Goal: Information Seeking & Learning: Learn about a topic

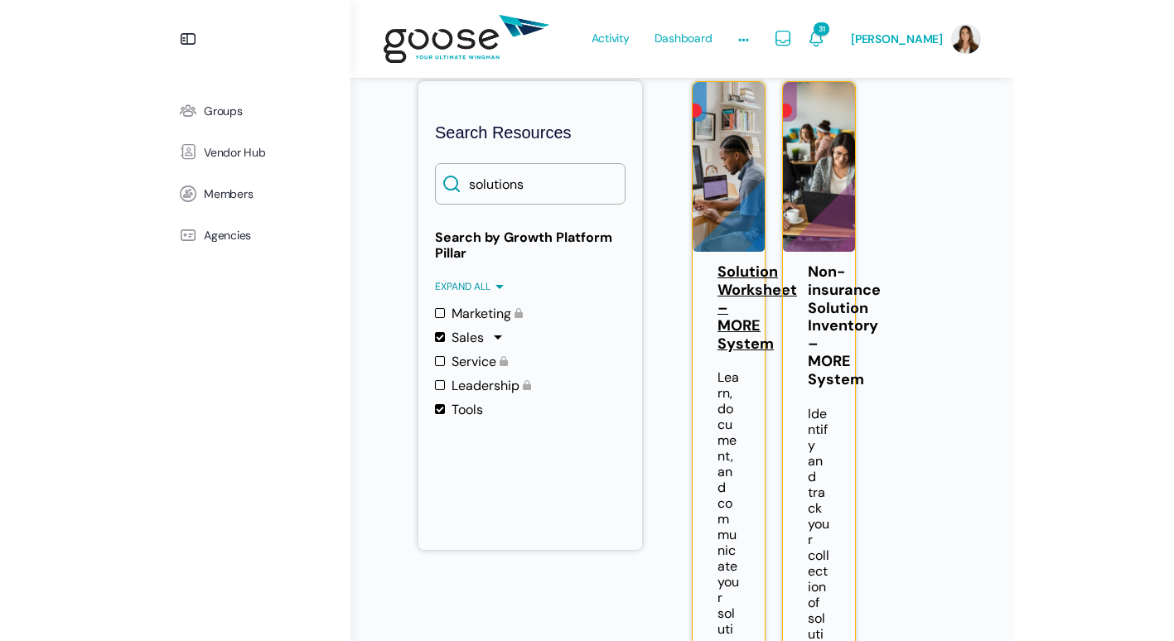
scroll to position [163, 0]
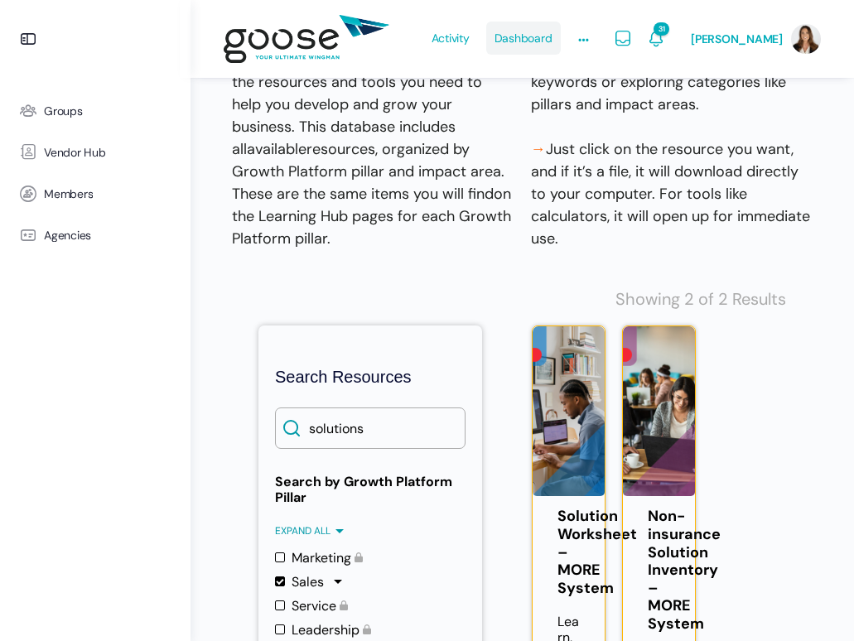
click at [504, 38] on span "Dashboard" at bounding box center [523, 38] width 58 height 78
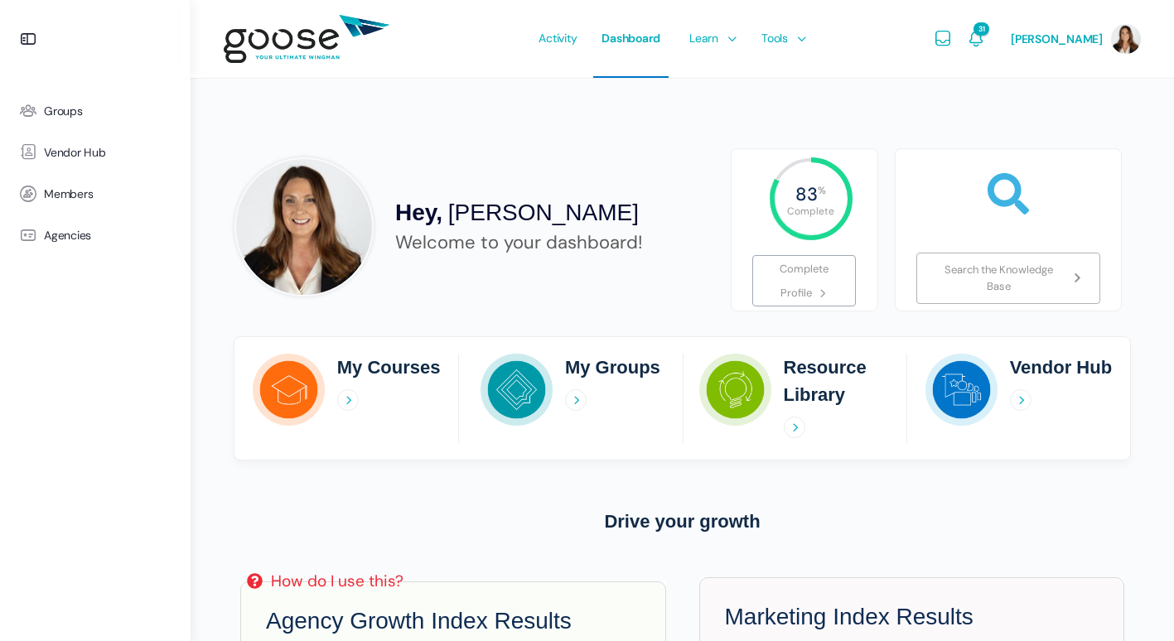
click at [370, 375] on e-page-transition at bounding box center [587, 320] width 1174 height 641
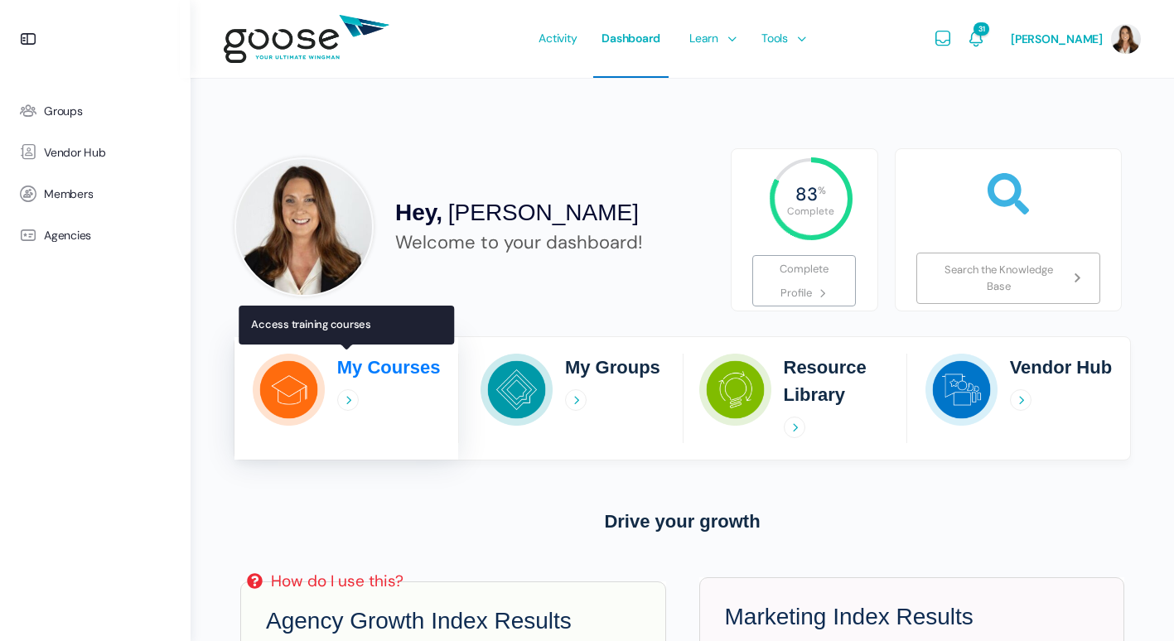
click at [342, 398] on icon at bounding box center [348, 400] width 22 height 22
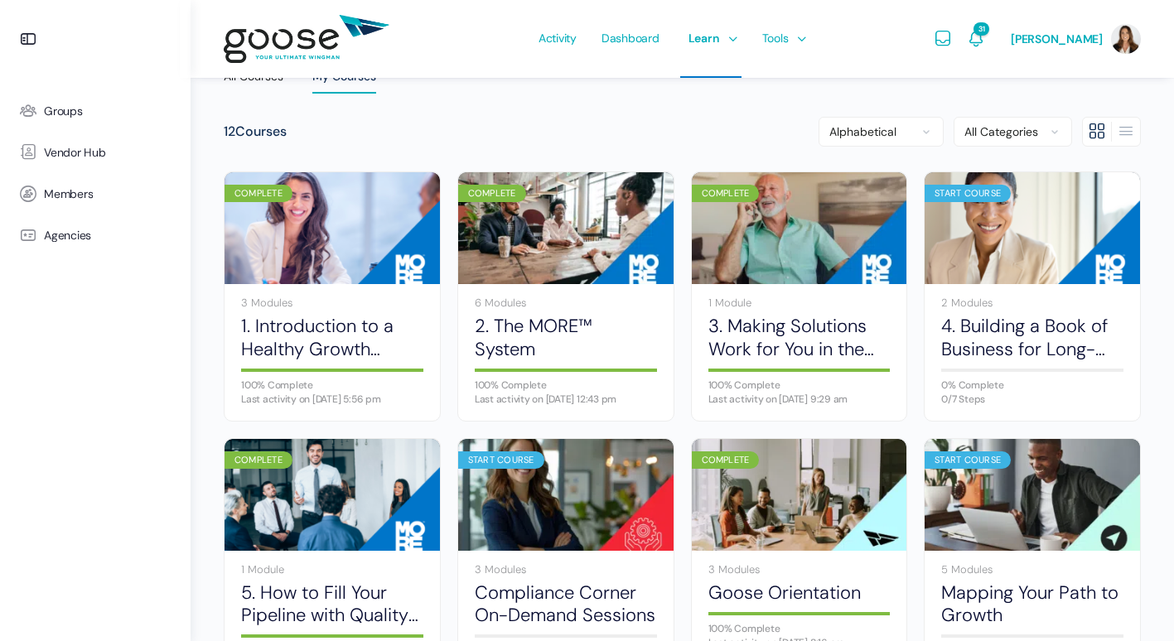
scroll to position [98, 0]
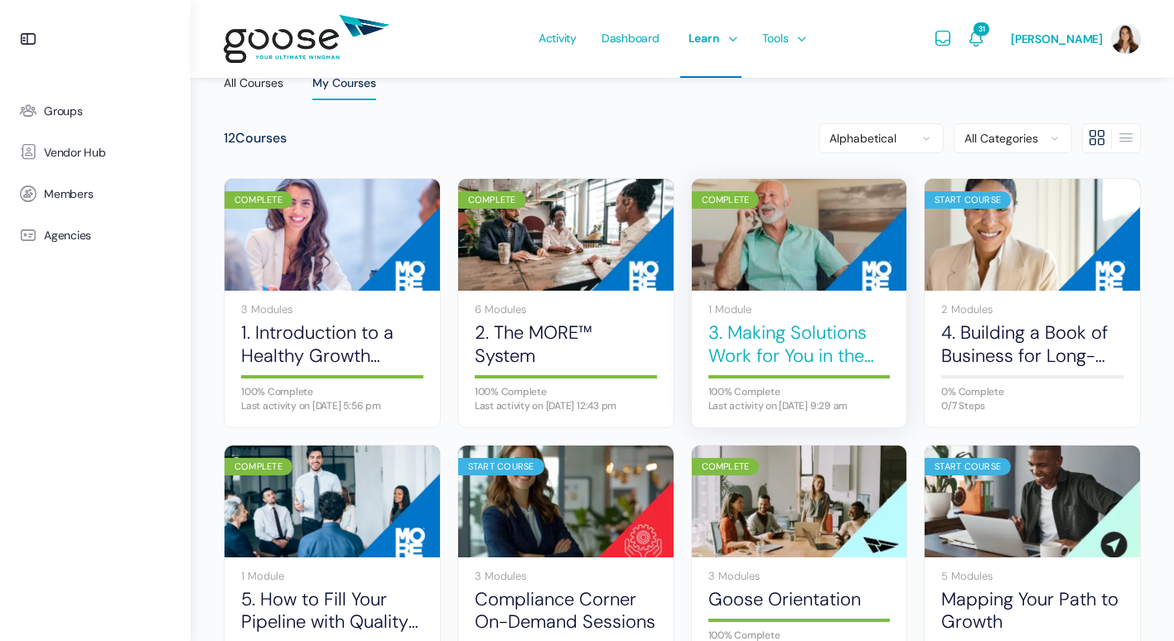
click at [744, 344] on link "3. Making Solutions Work for You in the Sales Process" at bounding box center [799, 344] width 182 height 46
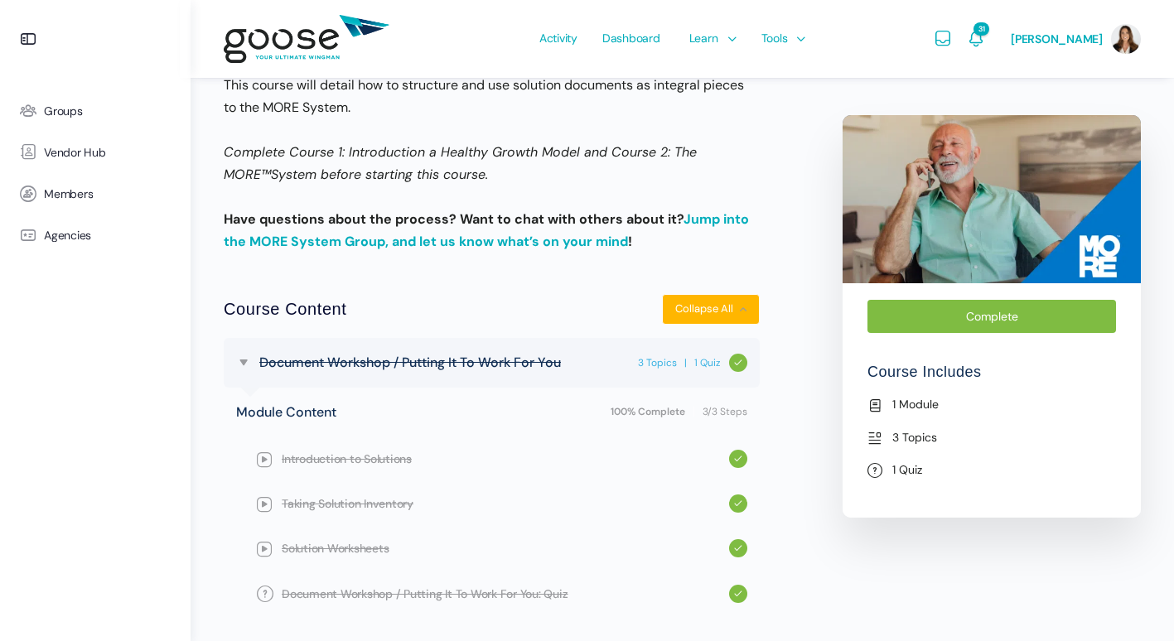
scroll to position [580, 0]
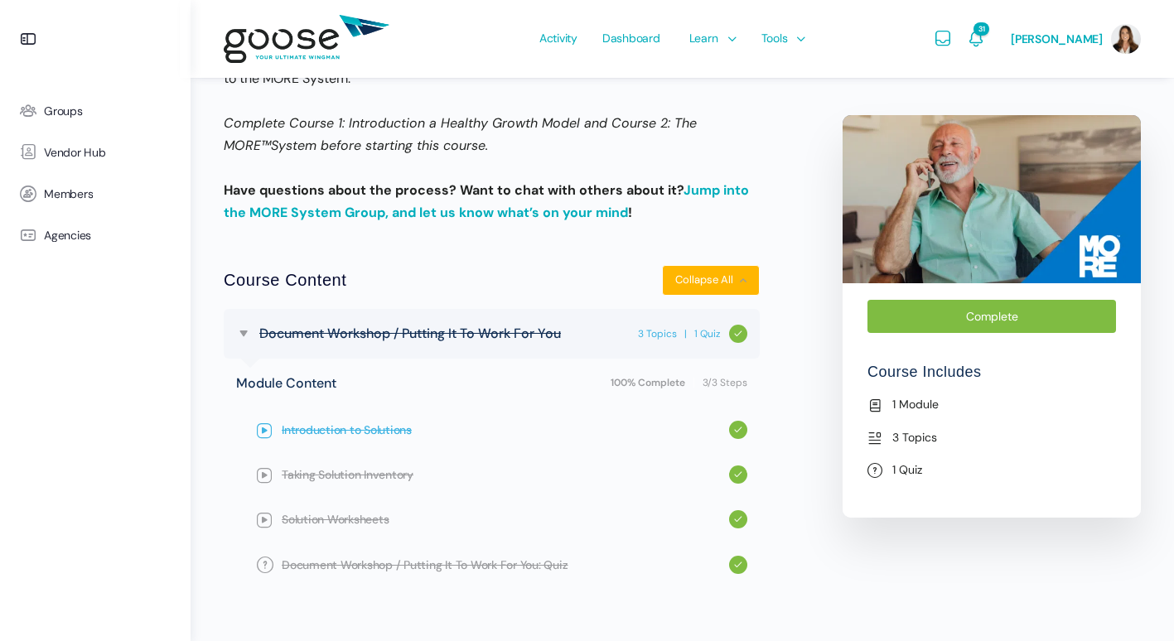
click at [317, 435] on span "Introduction to Solutions" at bounding box center [505, 430] width 447 height 18
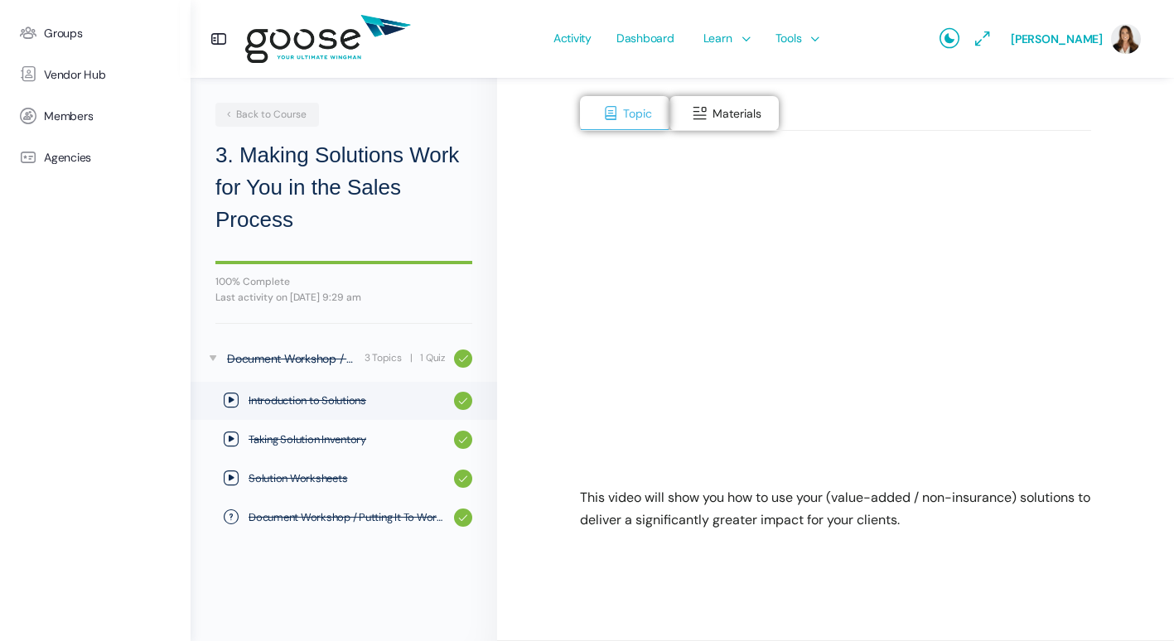
scroll to position [142, 0]
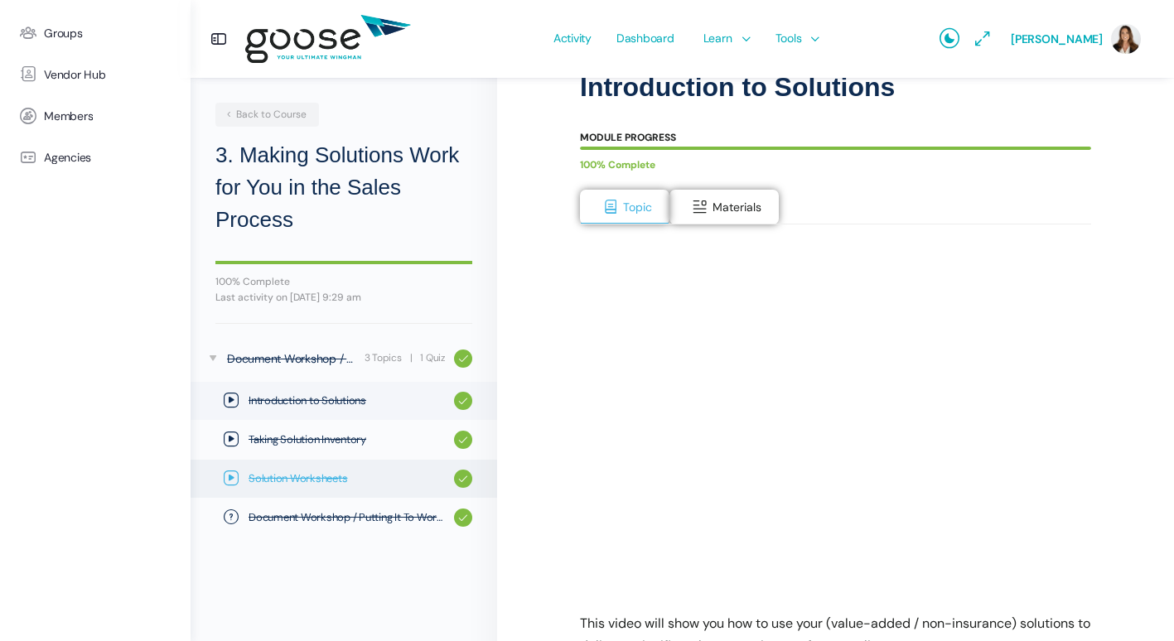
click at [339, 470] on link "Solution Worksheets" at bounding box center [344, 479] width 306 height 38
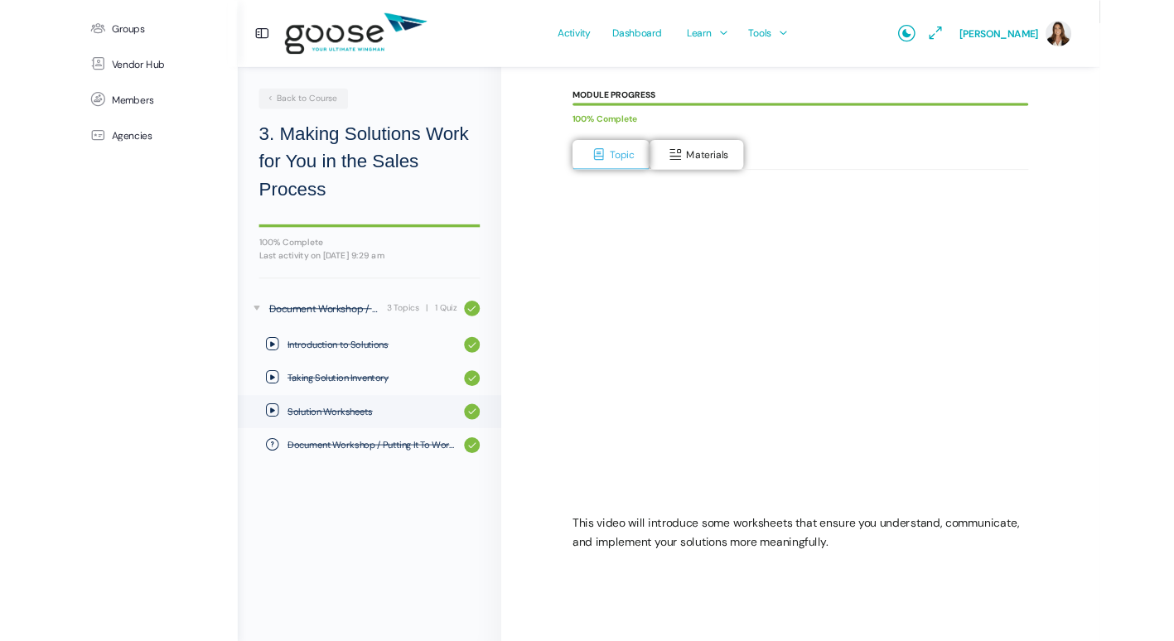
scroll to position [166, 0]
